Goal: Entertainment & Leisure: Consume media (video, audio)

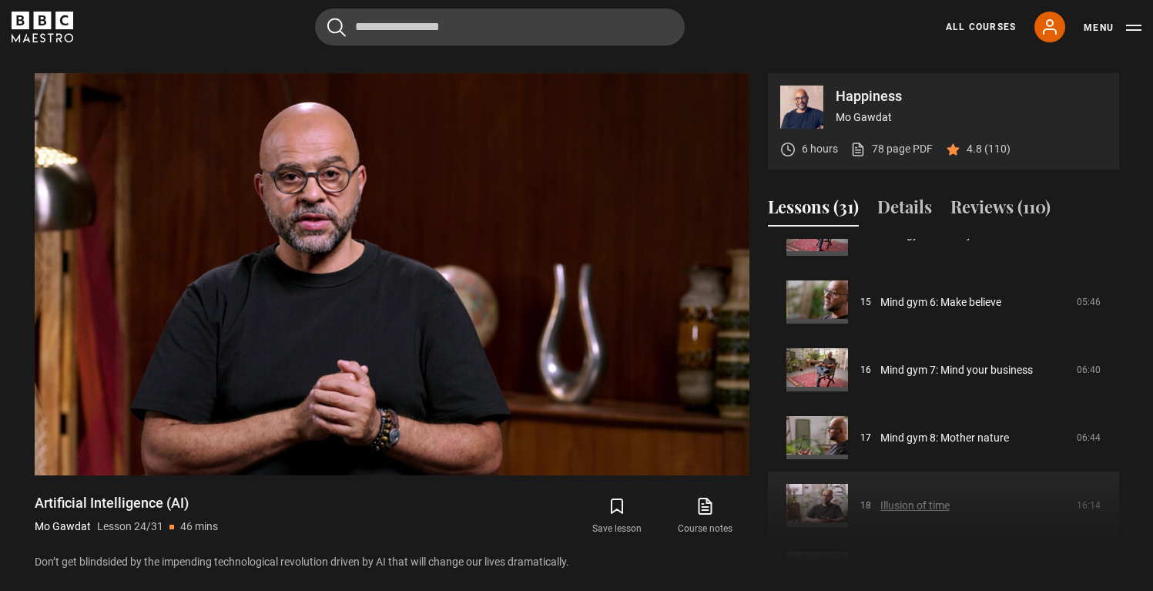
scroll to position [970, 0]
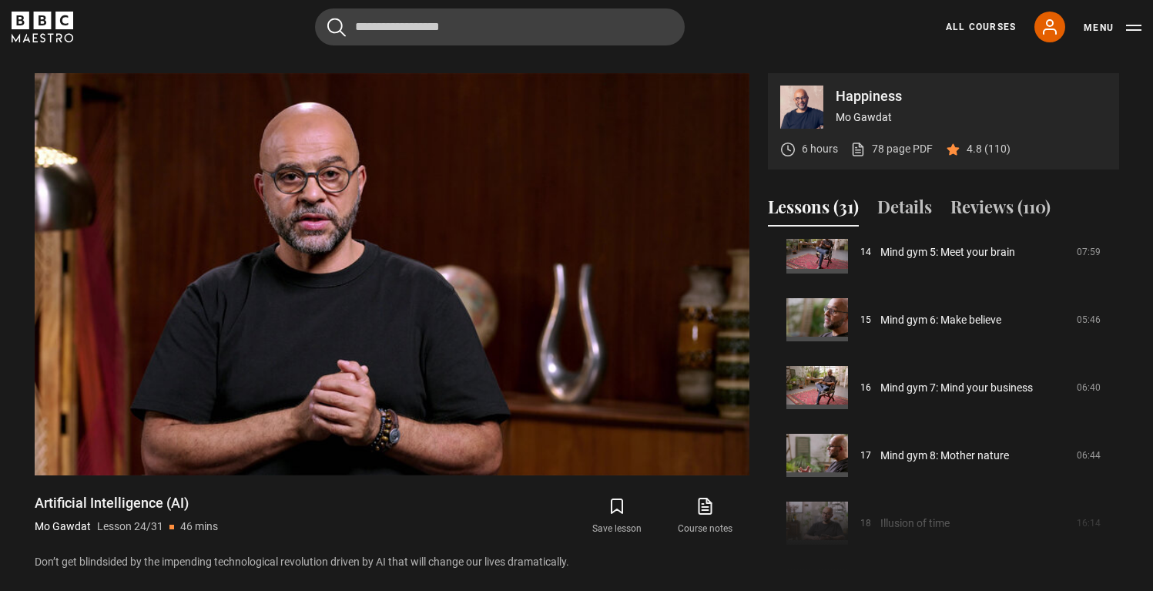
click at [818, 27] on div "Cancel Courses Previous courses Next courses Agatha Christie Writing 12 Related…" at bounding box center [577, 26] width 1130 height 37
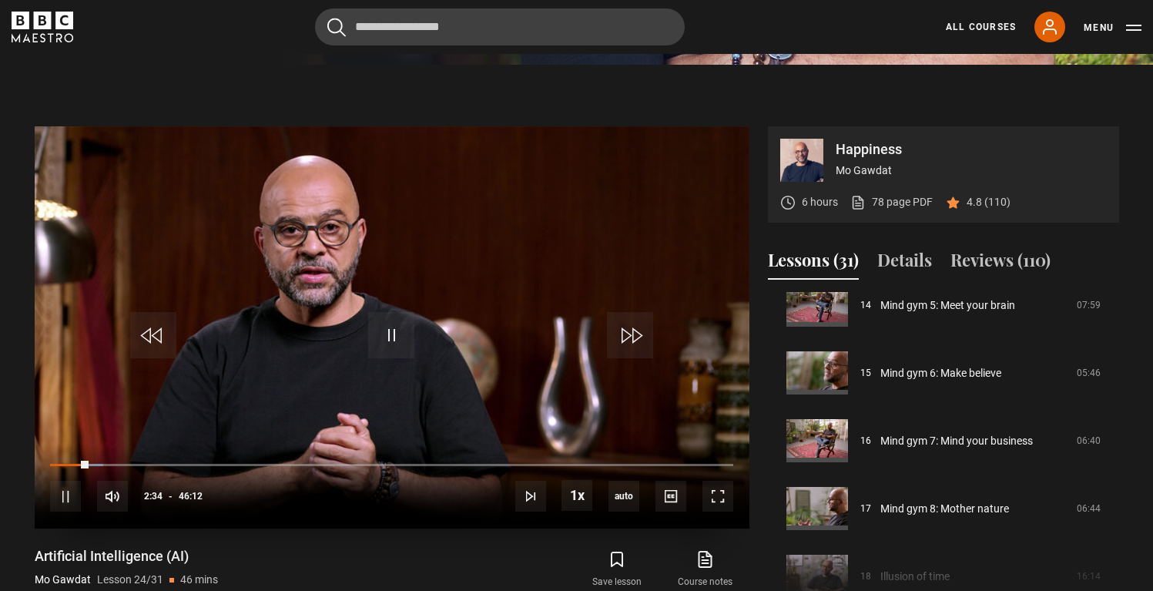
scroll to position [558, 0]
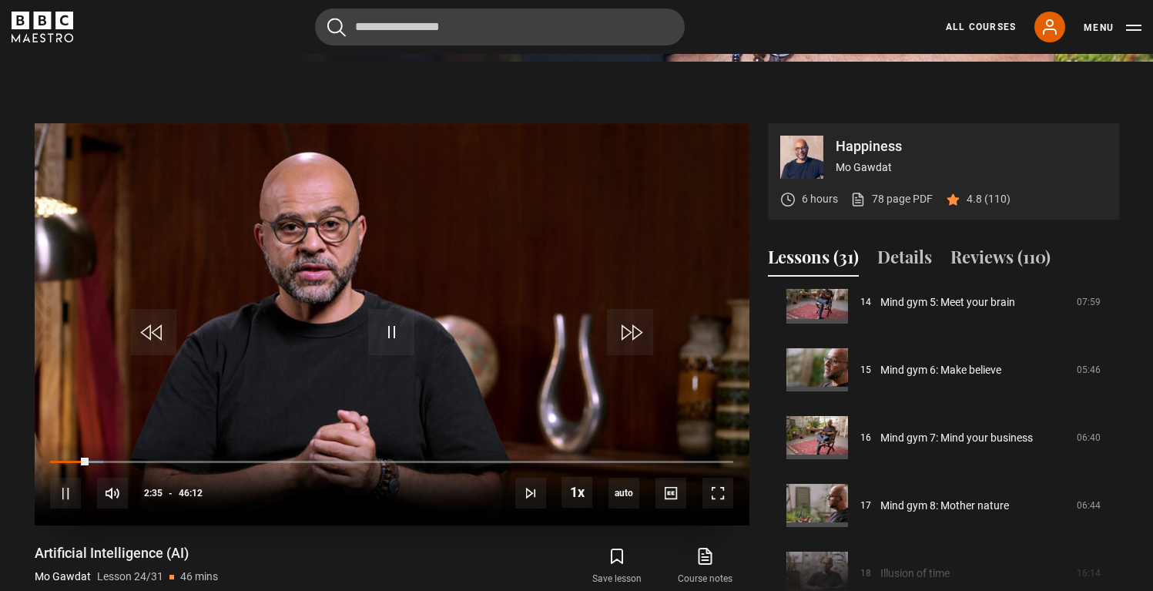
click at [532, 391] on video "Video Player" at bounding box center [392, 324] width 715 height 402
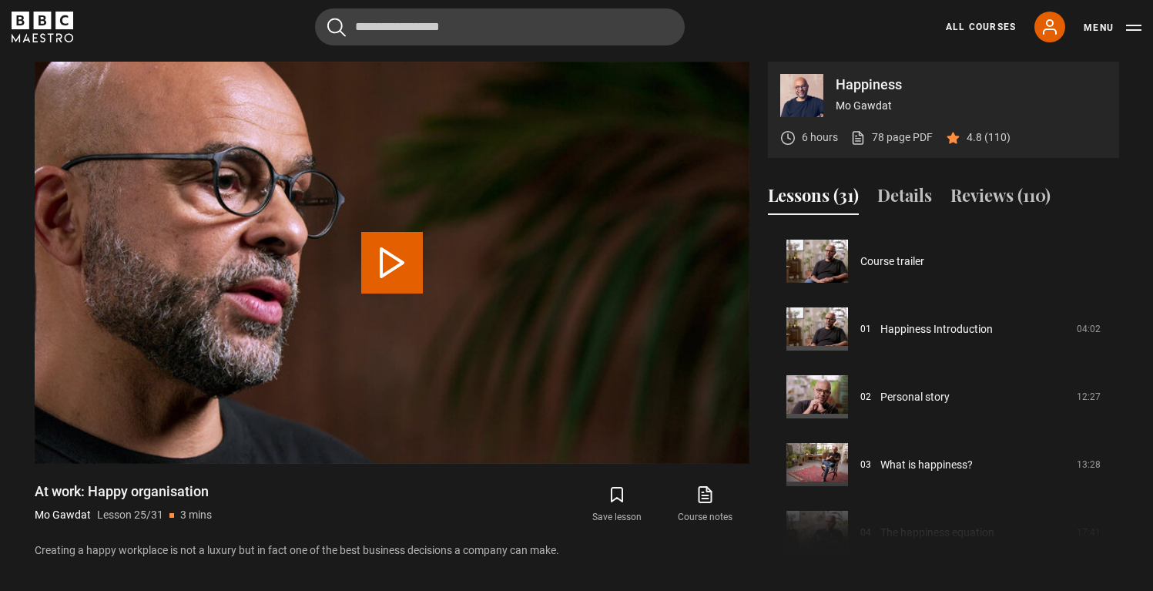
scroll to position [1627, 0]
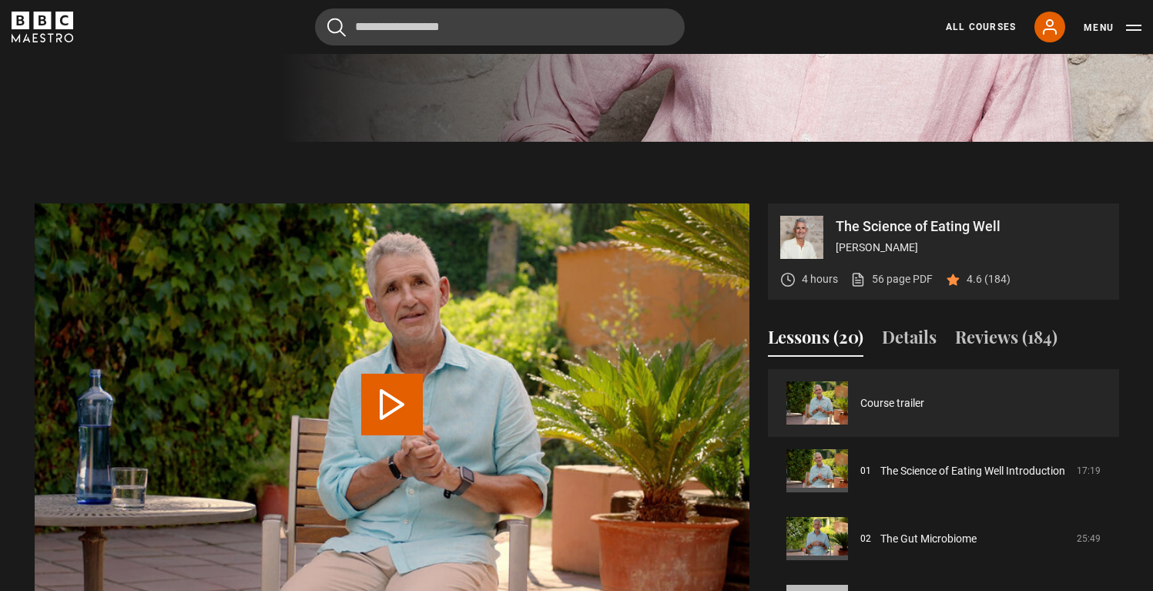
scroll to position [485, 0]
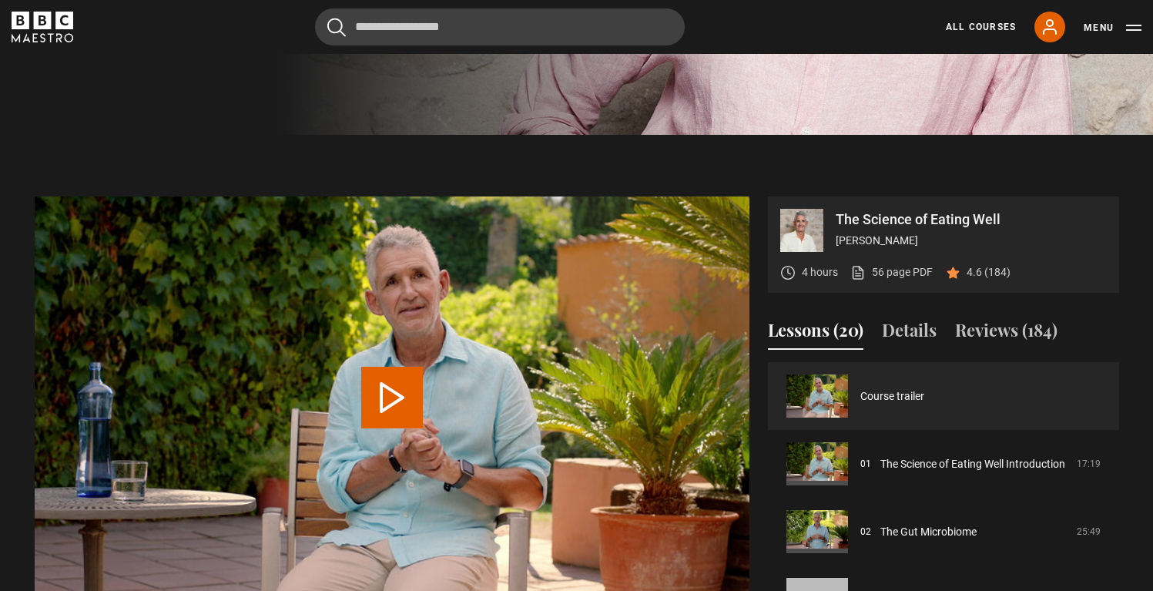
click at [894, 293] on div "4 hours 56 page PDF (opens in new tab) 4.6 (184)" at bounding box center [896, 272] width 230 height 41
click at [894, 280] on link "56 page PDF (opens in new tab)" at bounding box center [892, 272] width 82 height 16
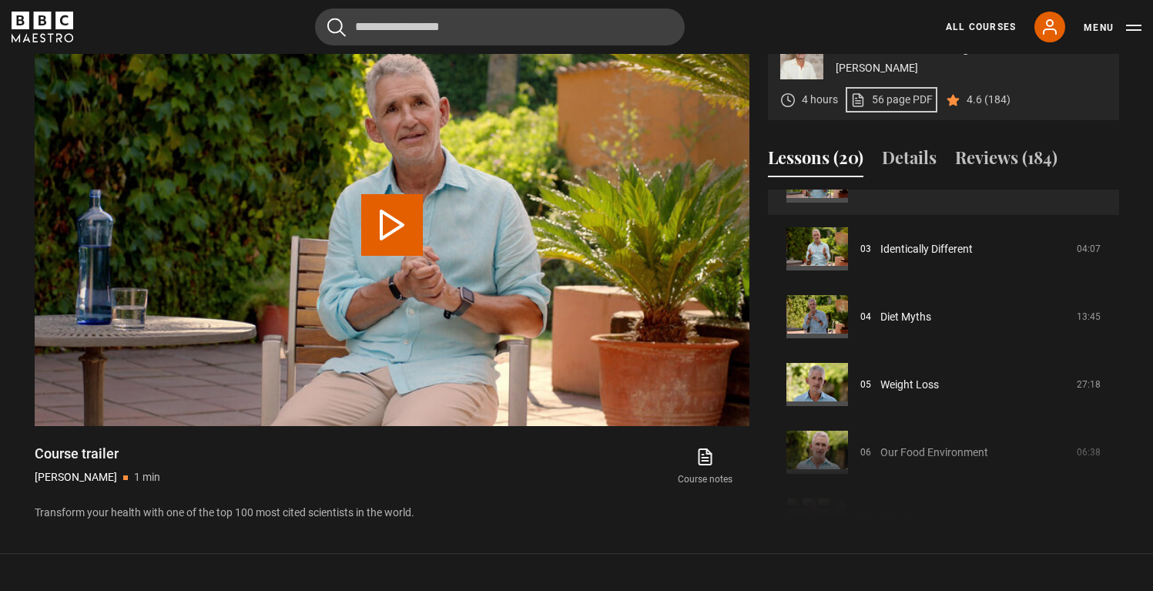
scroll to position [203, 0]
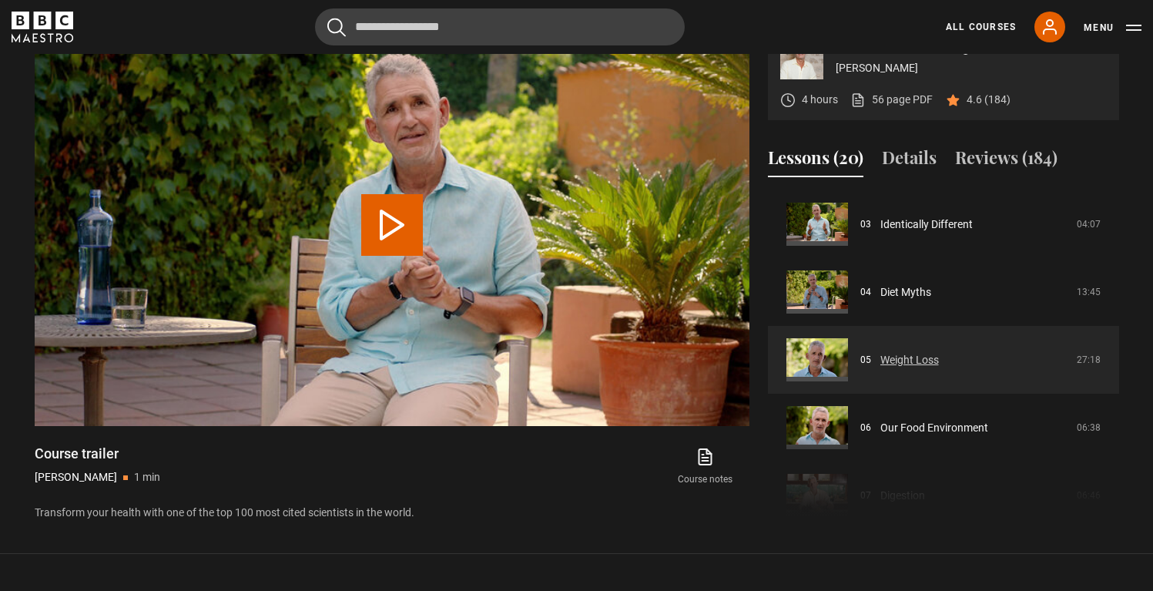
click at [881, 368] on link "Weight Loss" at bounding box center [910, 360] width 59 height 16
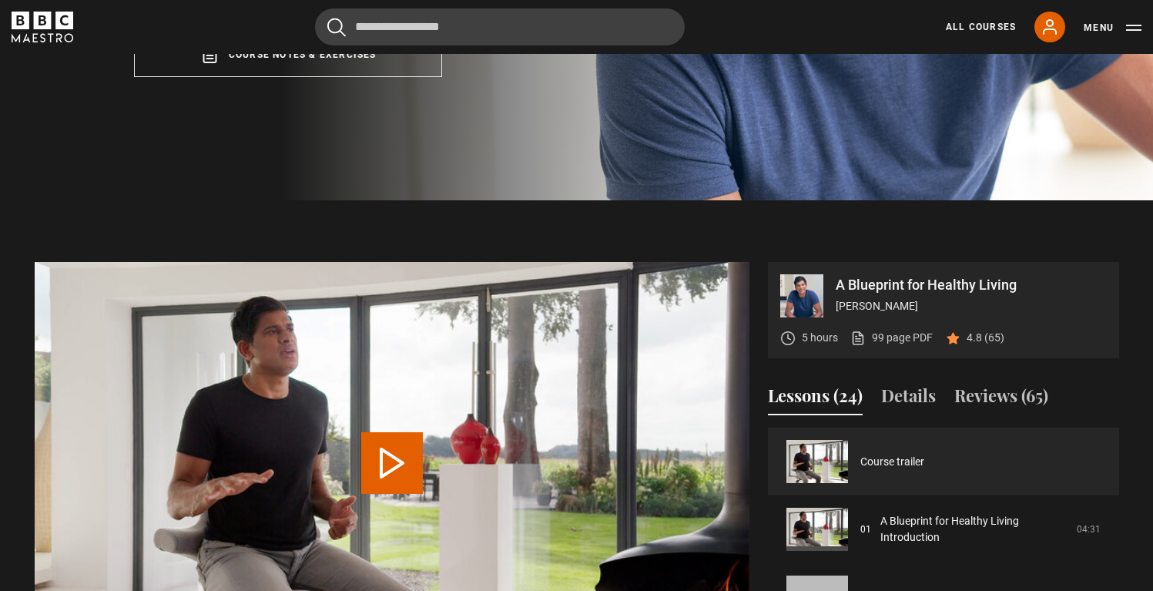
scroll to position [431, 0]
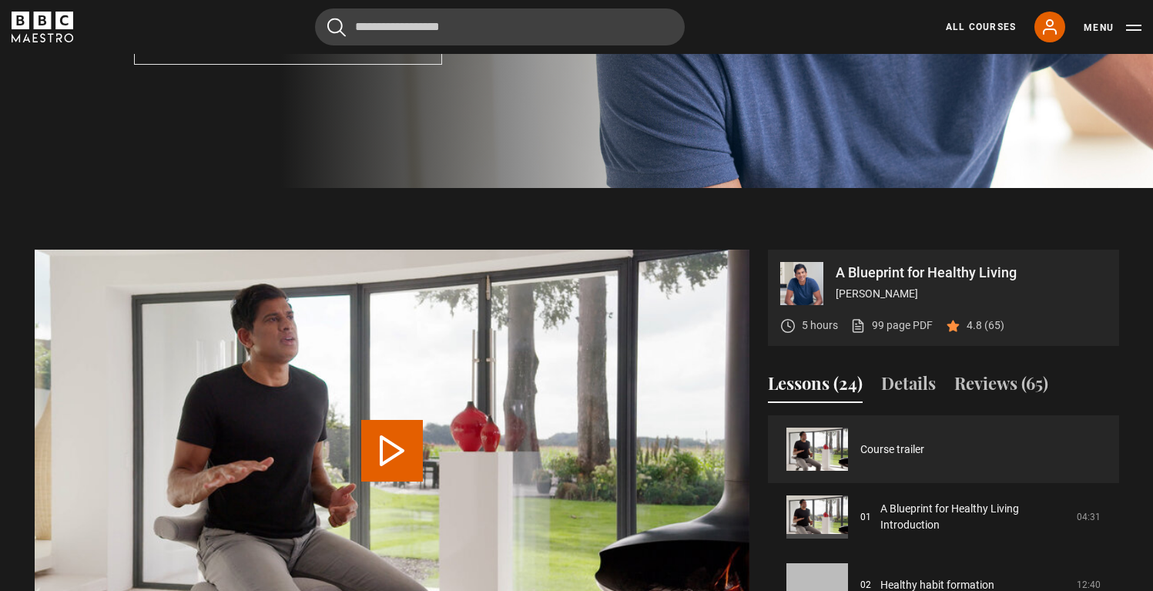
click at [891, 346] on div "5 hours 99 page PDF (opens in new tab) 4.8 (65)" at bounding box center [893, 325] width 224 height 41
click at [895, 334] on link "99 page PDF (opens in new tab)" at bounding box center [892, 325] width 82 height 16
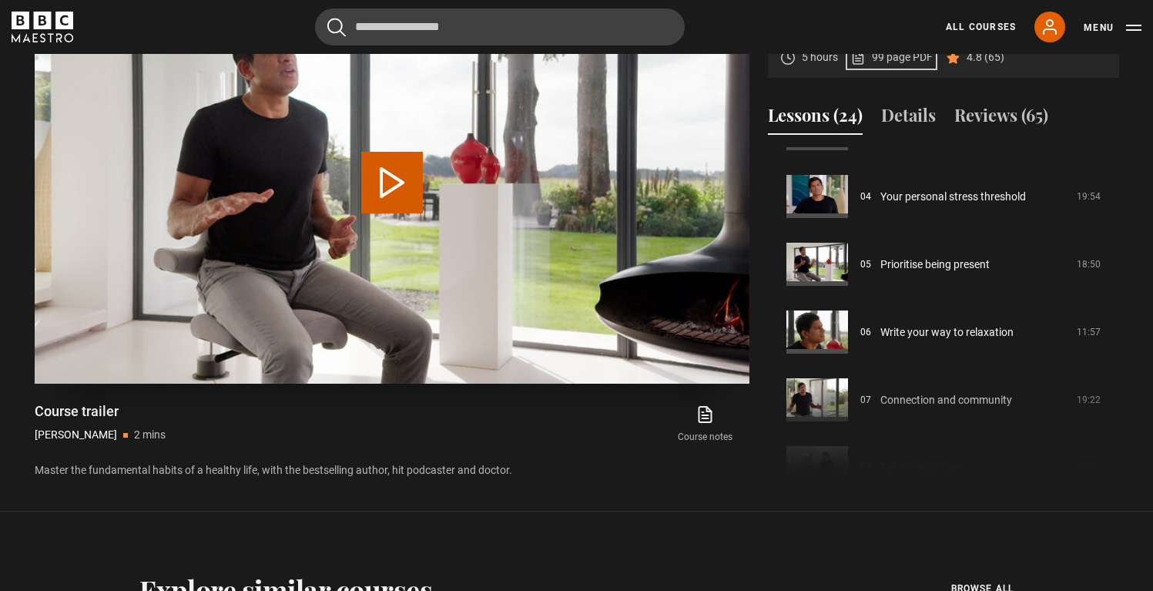
scroll to position [716, 0]
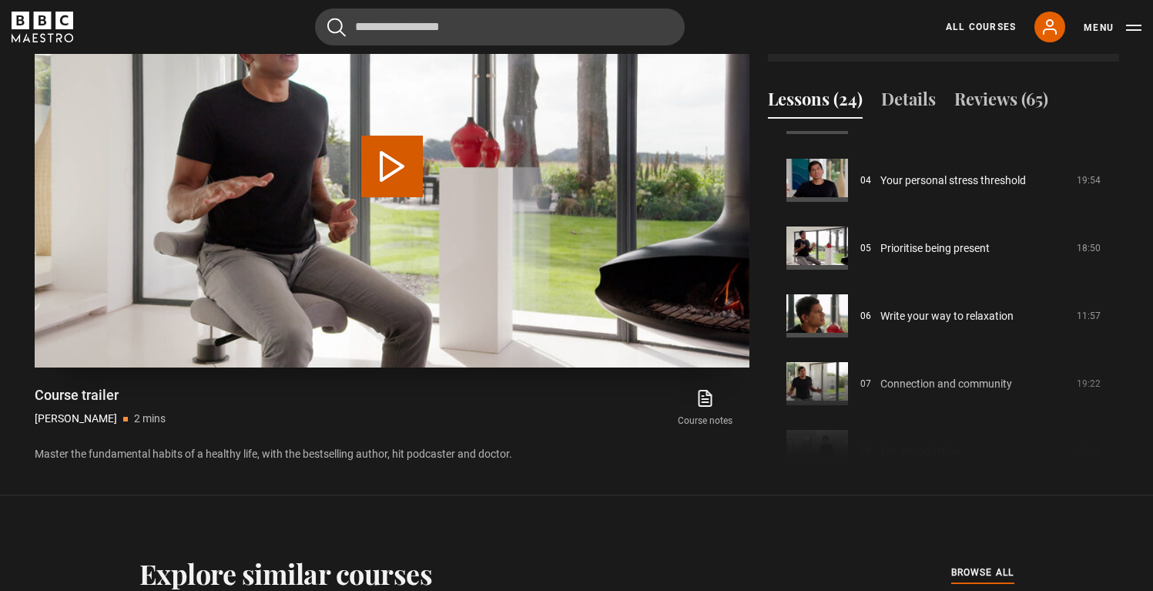
click at [419, 264] on video "Video Player" at bounding box center [392, 166] width 715 height 402
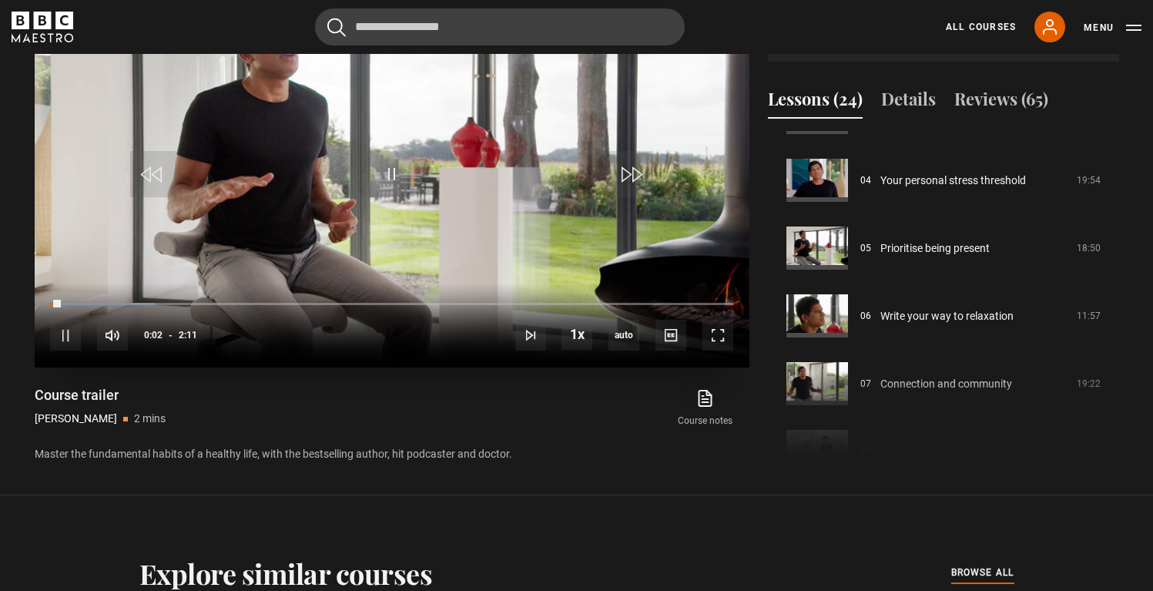
click at [421, 337] on div "10s Skip Back 10 seconds Pause 10s Skip Forward 10 seconds Loaded : 15.27% 1:11…" at bounding box center [392, 326] width 715 height 86
click at [421, 341] on div "10s Skip Back 10 seconds Pause 10s Skip Forward 10 seconds Loaded : 22.90% 1:11…" at bounding box center [392, 326] width 715 height 86
